Goal: Task Accomplishment & Management: Use online tool/utility

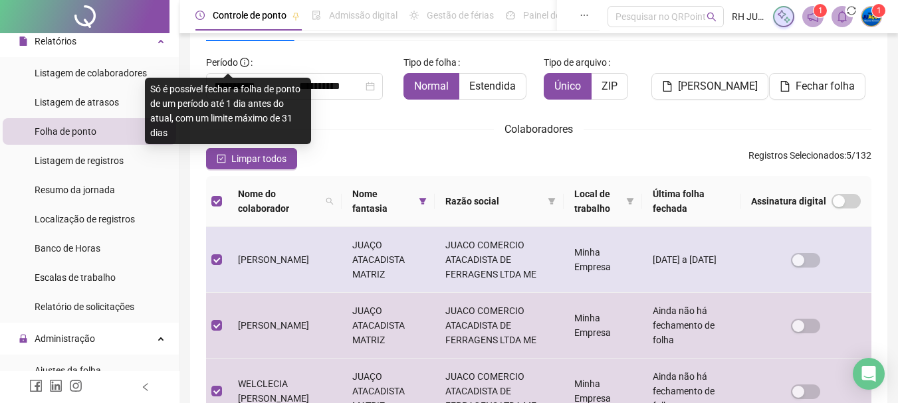
scroll to position [339, 0]
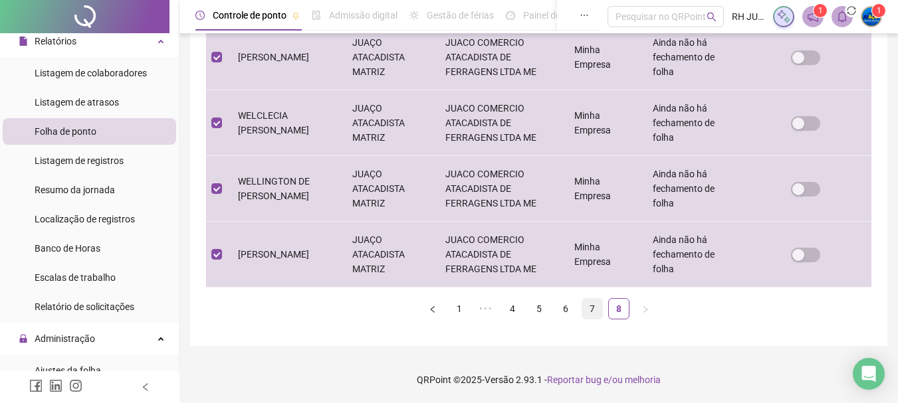
click at [595, 311] on link "7" at bounding box center [592, 309] width 20 height 20
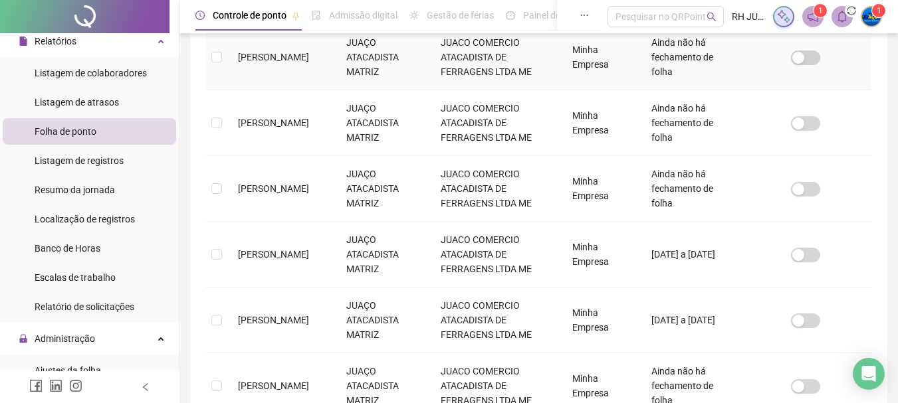
scroll to position [70, 0]
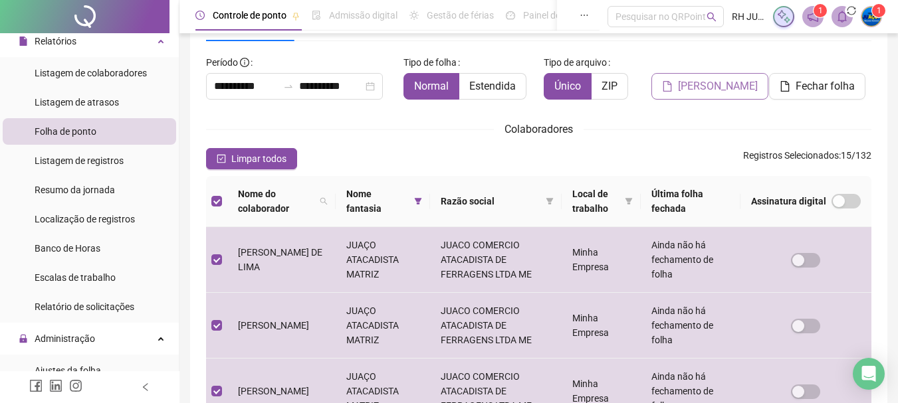
click at [715, 82] on span "[PERSON_NAME]" at bounding box center [718, 86] width 80 height 16
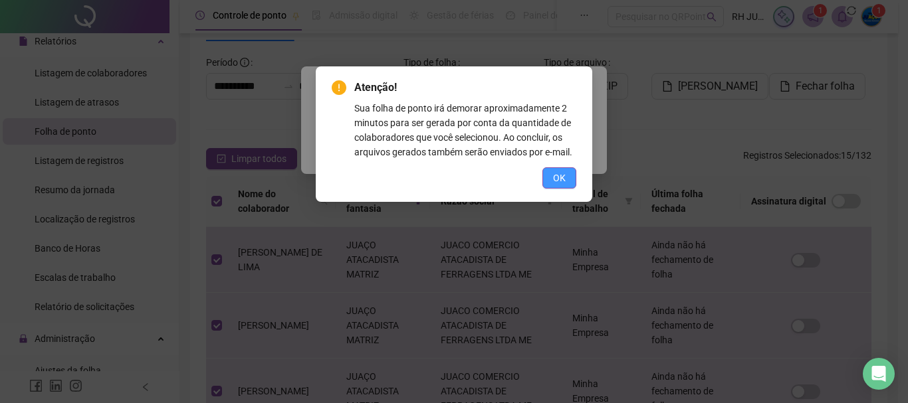
click at [564, 174] on span "OK" at bounding box center [559, 178] width 13 height 15
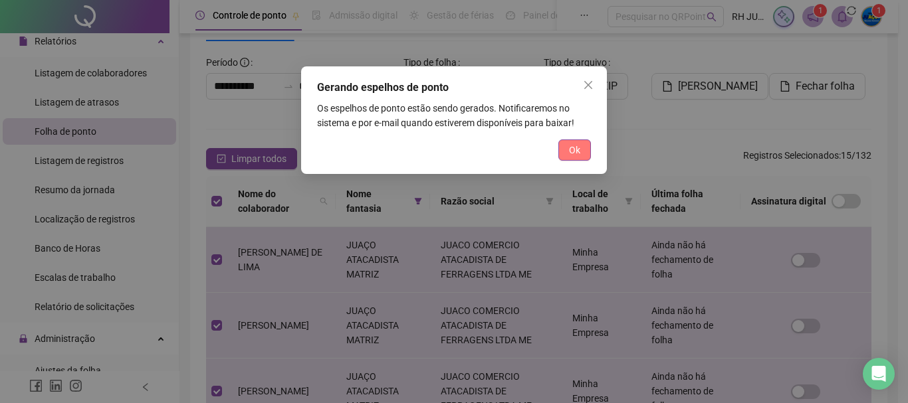
click at [573, 156] on span "Ok" at bounding box center [574, 150] width 11 height 15
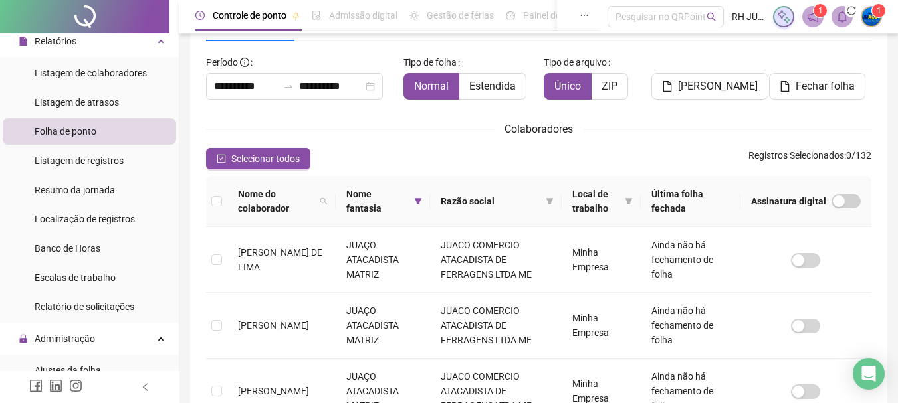
scroll to position [133, 0]
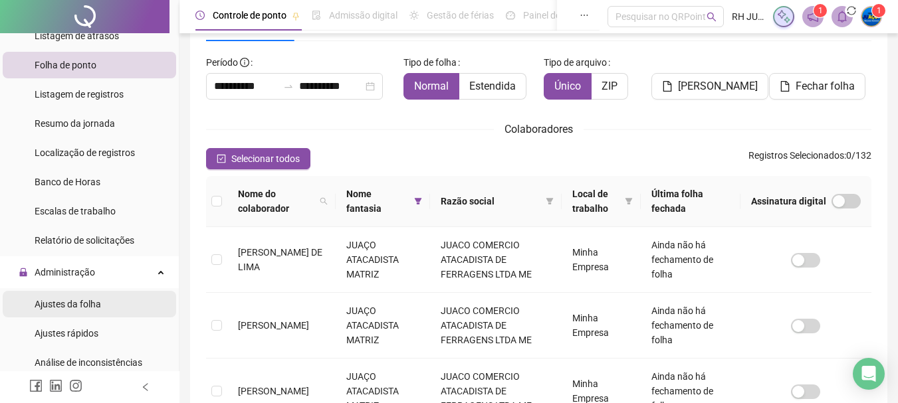
click at [110, 301] on li "Ajustes da folha" at bounding box center [89, 304] width 173 height 27
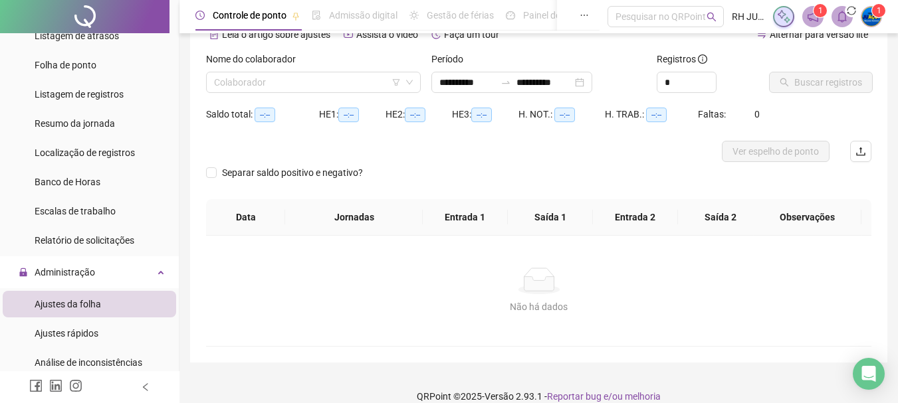
type input "**********"
click at [331, 82] on input "search" at bounding box center [307, 82] width 187 height 20
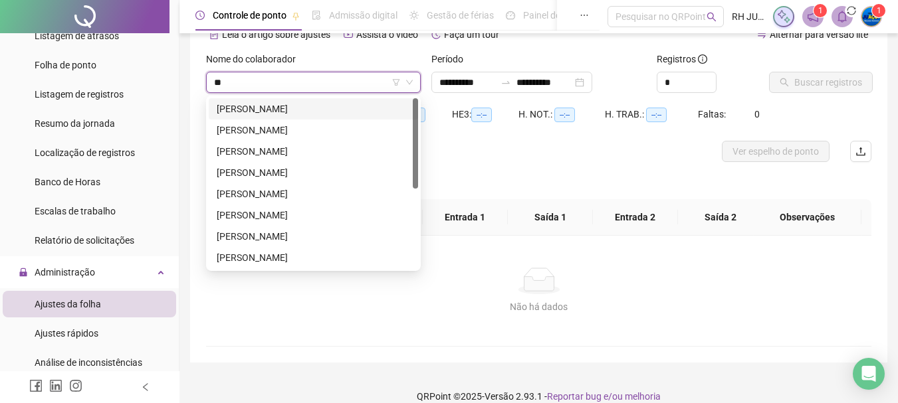
type input "***"
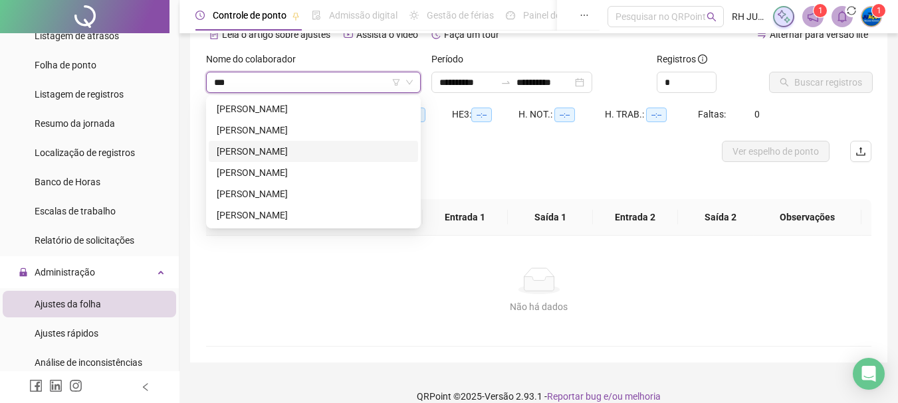
click at [267, 148] on div "[PERSON_NAME]" at bounding box center [313, 151] width 193 height 15
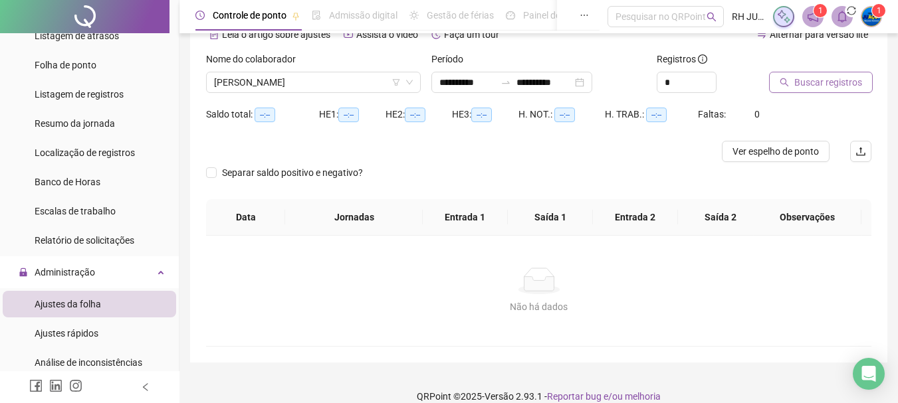
click at [843, 84] on span "Buscar registros" at bounding box center [828, 82] width 68 height 15
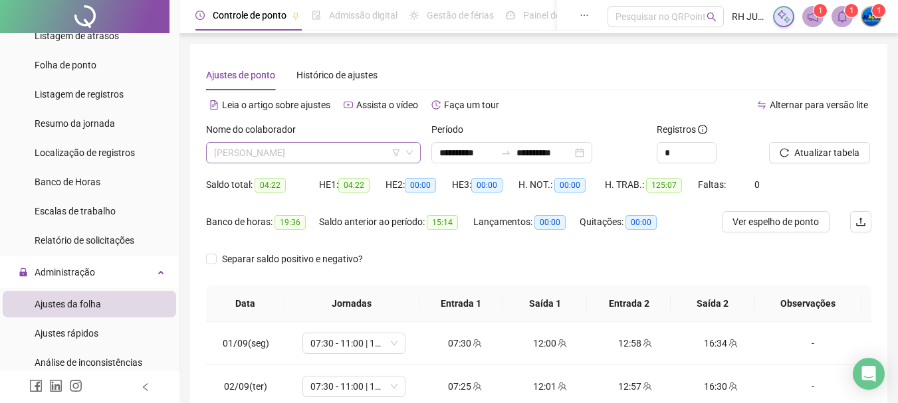
click at [350, 155] on span "[PERSON_NAME]" at bounding box center [313, 153] width 199 height 20
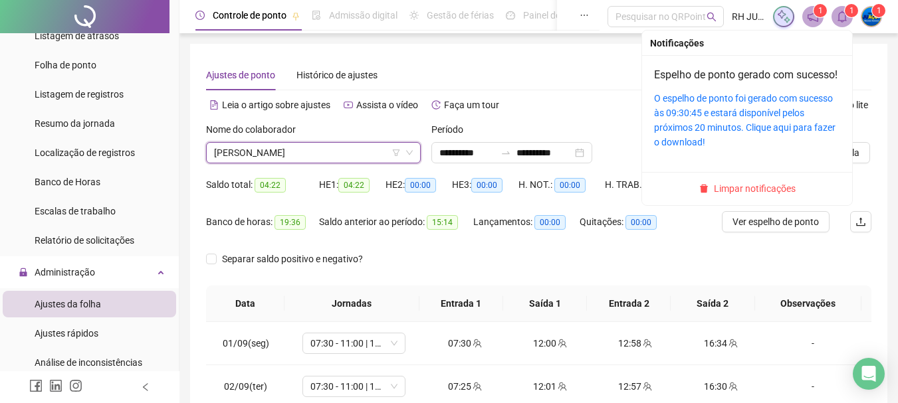
click at [837, 16] on icon "bell" at bounding box center [842, 17] width 12 height 12
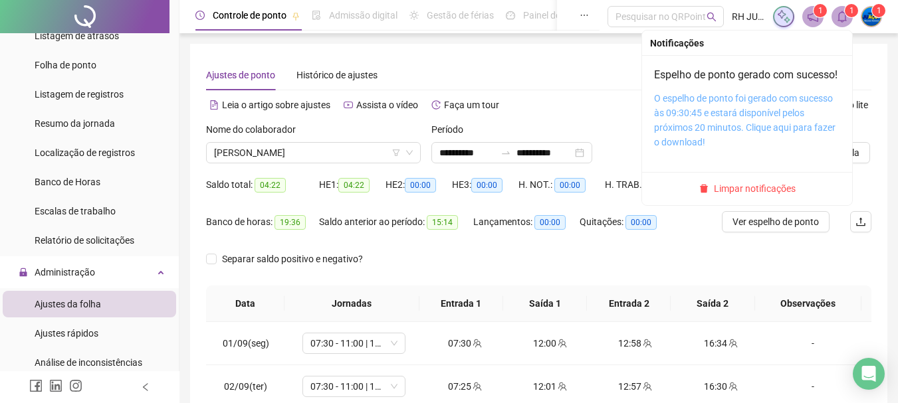
click at [753, 144] on link "O espelho de ponto foi gerado com sucesso às 09:30:45 e estará disponível pelos…" at bounding box center [744, 120] width 181 height 55
